Goal: Find specific page/section: Find specific page/section

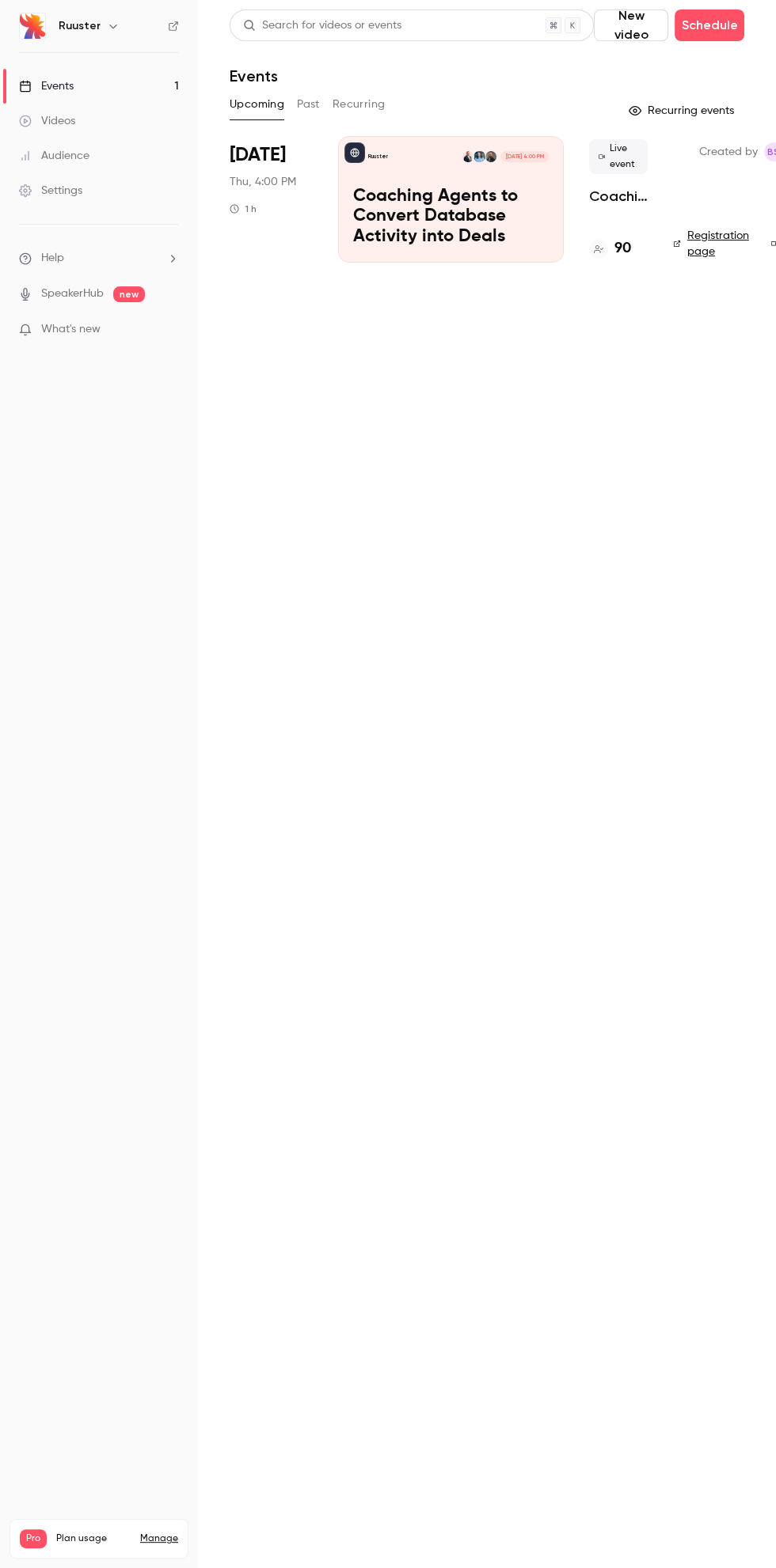
scroll to position [0, 4]
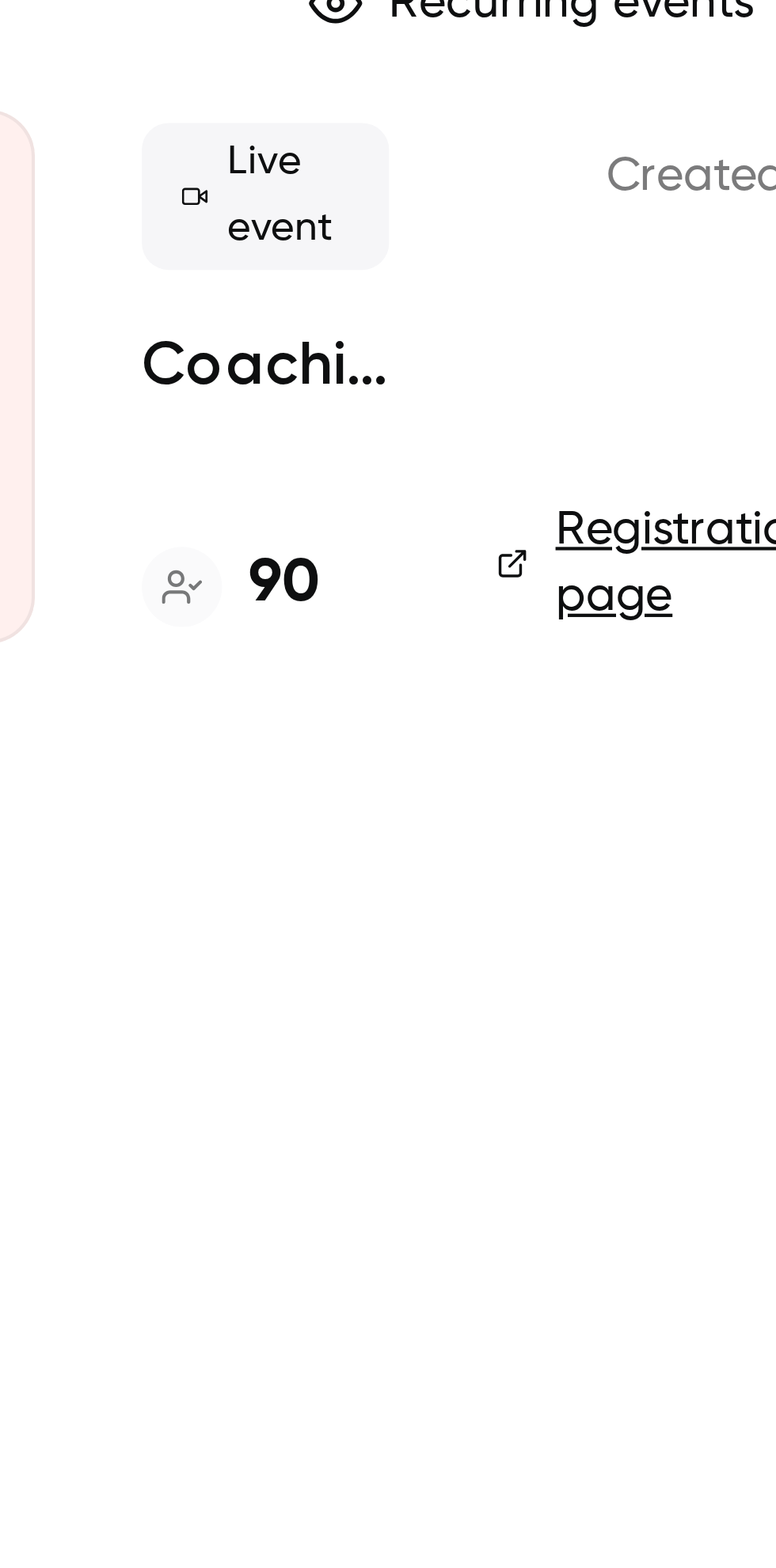
click at [614, 255] on h4 "90" at bounding box center [618, 249] width 17 height 21
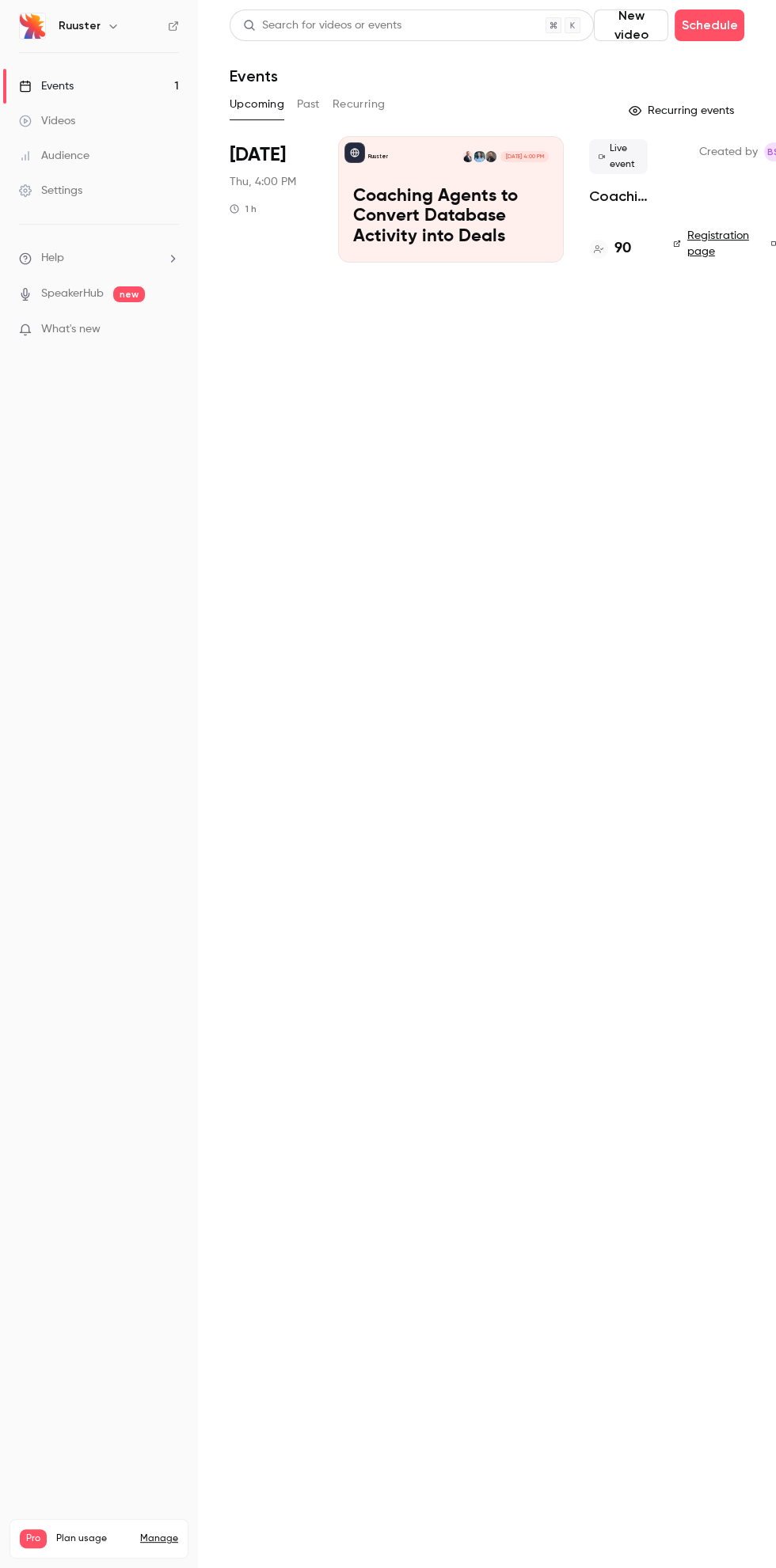
scroll to position [0, 6]
